Goal: Transaction & Acquisition: Book appointment/travel/reservation

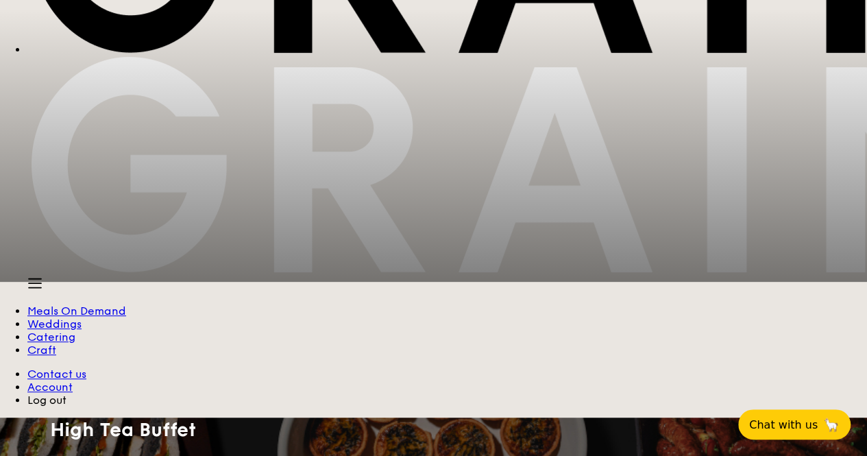
scroll to position [206, 0]
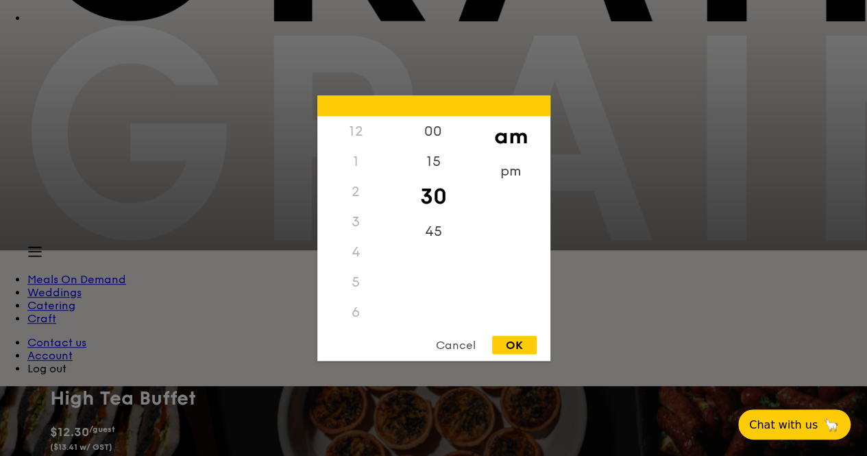
click at [359, 254] on div "9" at bounding box center [355, 256] width 77 height 40
click at [440, 139] on div "00" at bounding box center [433, 136] width 77 height 40
click at [510, 349] on div "OK" at bounding box center [514, 344] width 45 height 19
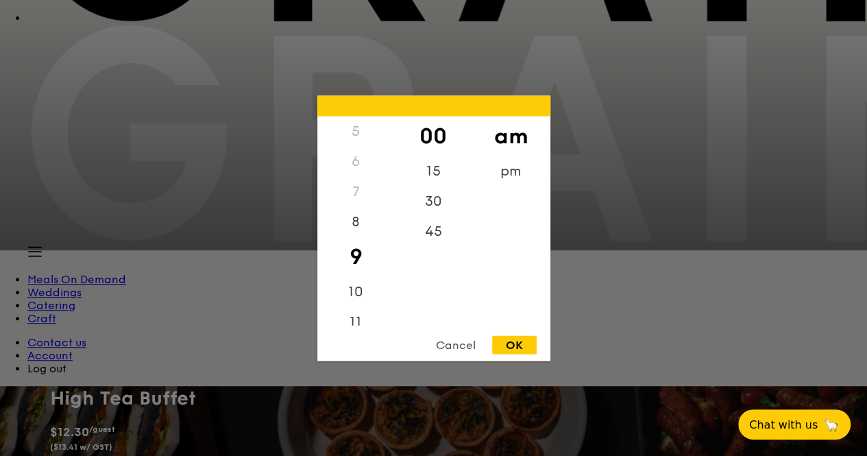
type input "9:00AM"
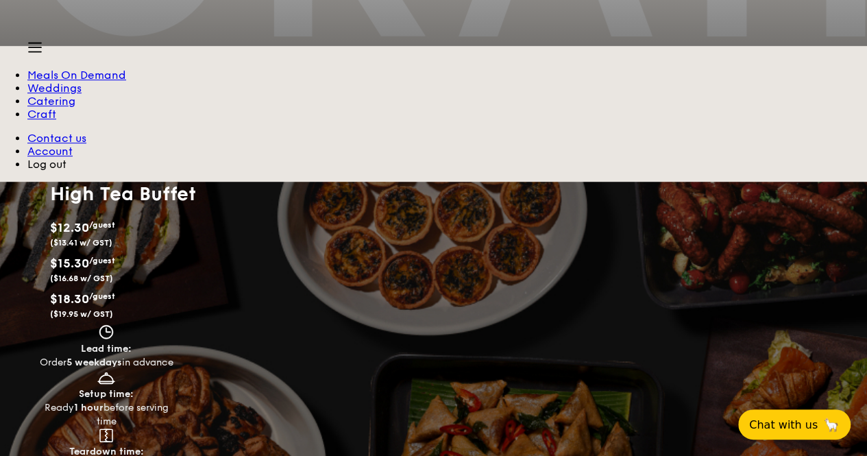
scroll to position [274, 0]
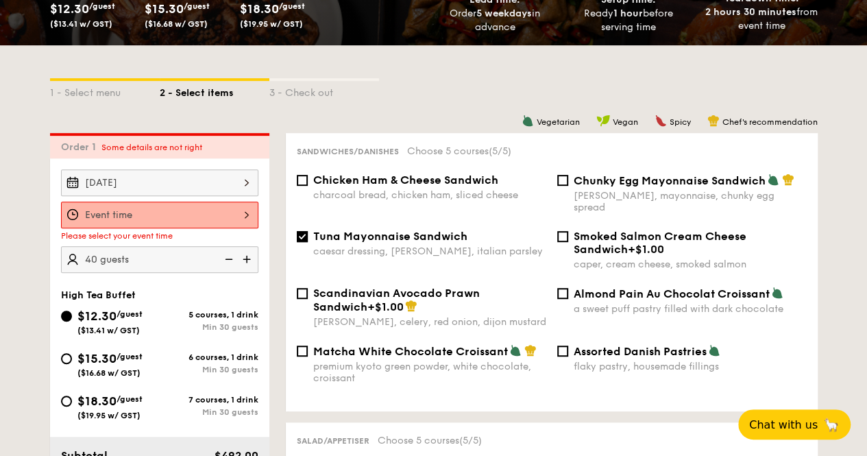
scroll to position [274, 0]
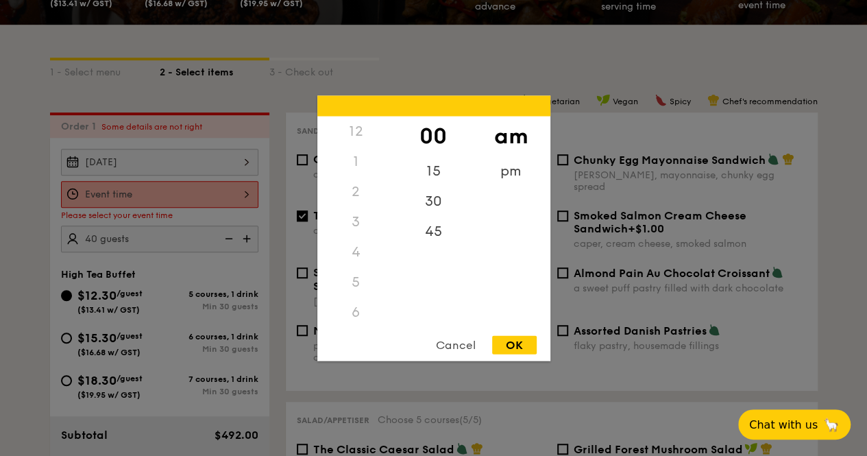
click at [244, 190] on div "12 1 2 3 4 5 6 7 8 9 10 11 00 15 30 45 am pm Cancel OK" at bounding box center [159, 194] width 197 height 27
click at [362, 319] on div "9" at bounding box center [355, 326] width 77 height 40
click at [511, 351] on div "OK" at bounding box center [514, 344] width 45 height 19
type input "9:00AM"
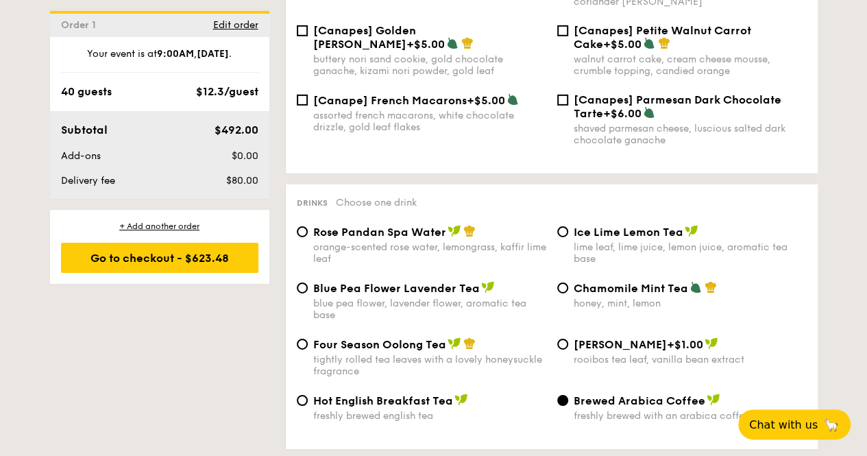
scroll to position [2193, 0]
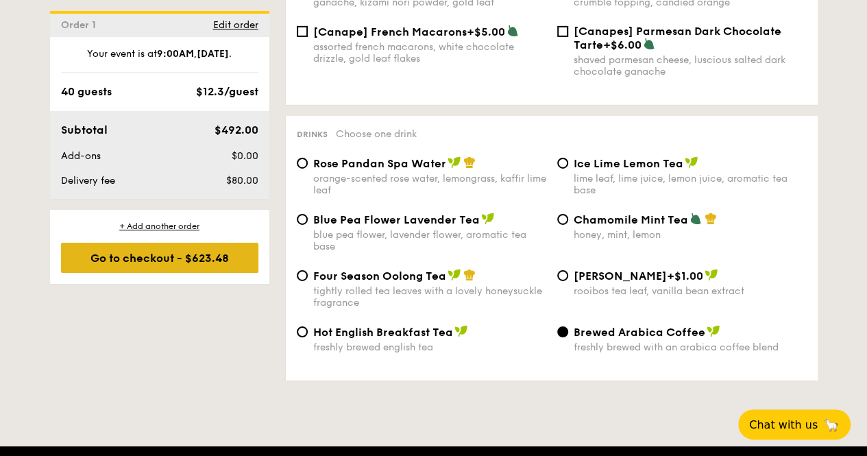
click at [88, 271] on div "Go to checkout - $623.48" at bounding box center [159, 258] width 197 height 30
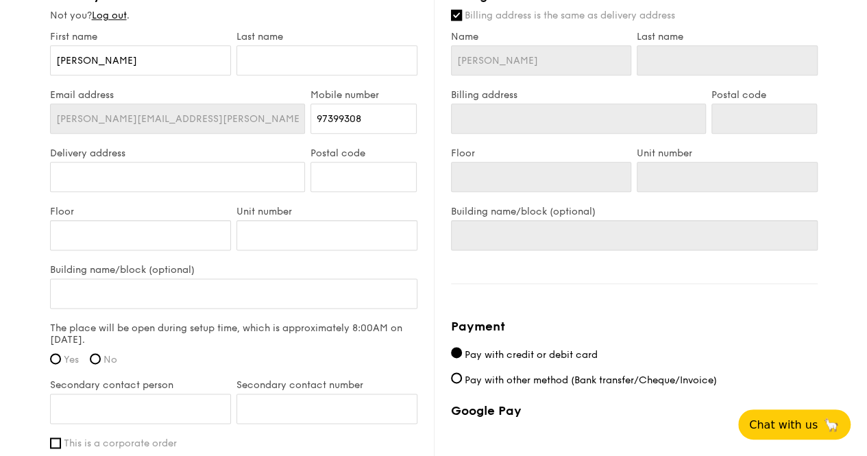
scroll to position [822, 0]
